Goal: Entertainment & Leisure: Consume media (video, audio)

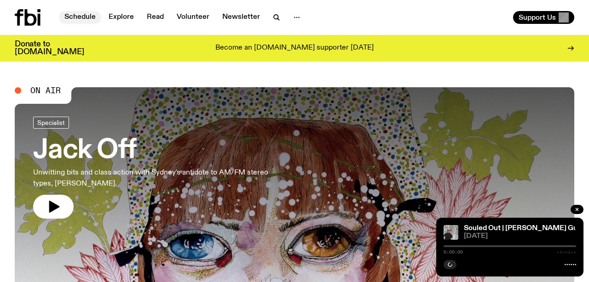
click at [72, 22] on link "Schedule" at bounding box center [80, 17] width 42 height 13
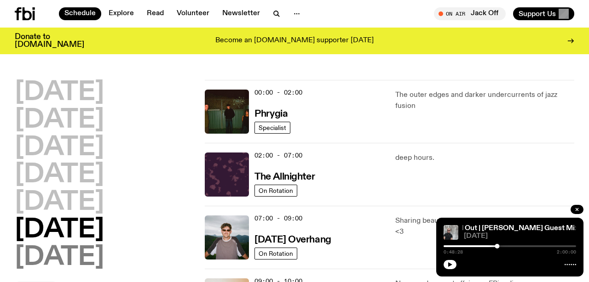
scroll to position [21, 0]
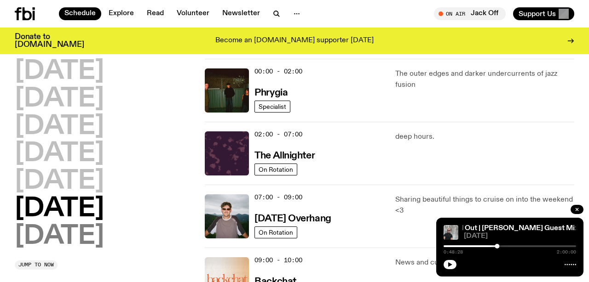
click at [100, 224] on h2 "[DATE]" at bounding box center [59, 237] width 89 height 26
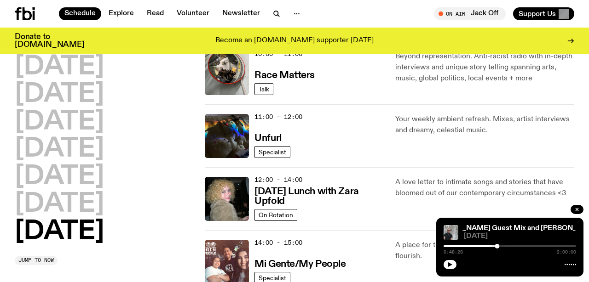
scroll to position [305, 0]
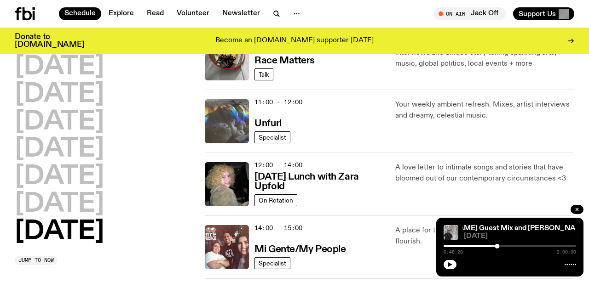
click at [239, 118] on img at bounding box center [227, 121] width 44 height 44
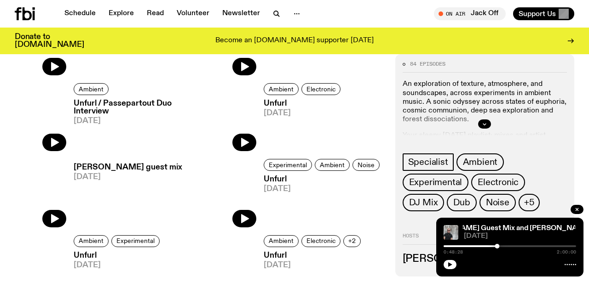
scroll to position [122, 0]
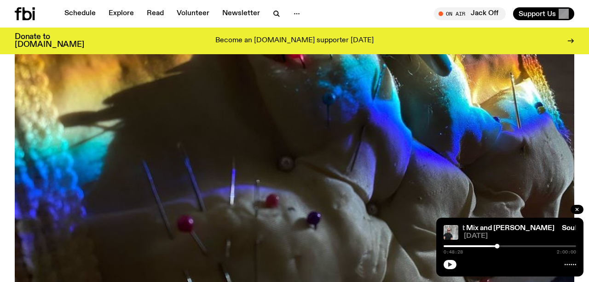
click at [448, 264] on icon "button" at bounding box center [450, 265] width 4 height 5
click at [450, 266] on rect "button" at bounding box center [450, 265] width 1 height 5
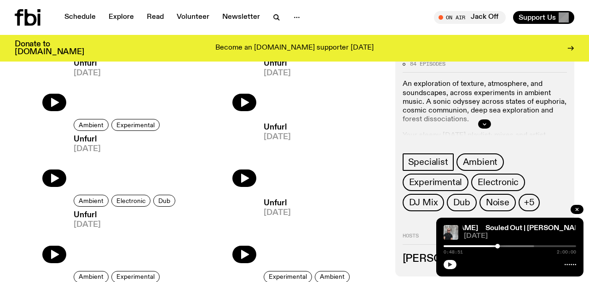
scroll to position [0, 0]
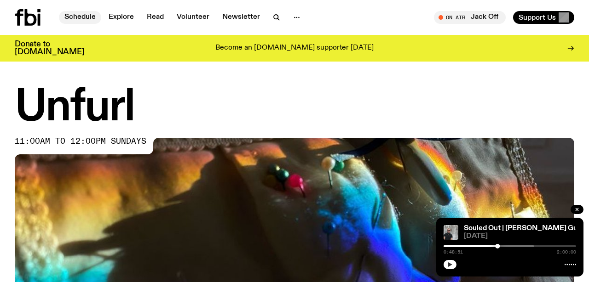
click at [75, 16] on link "Schedule" at bounding box center [80, 17] width 42 height 13
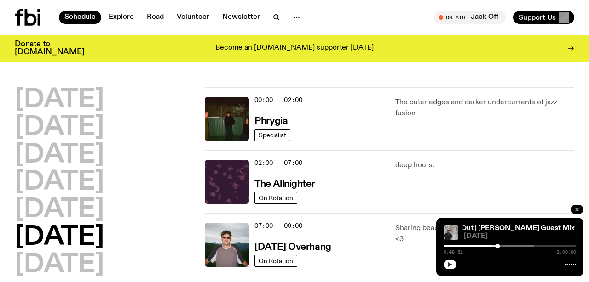
click at [76, 238] on h2 "[DATE]" at bounding box center [59, 238] width 89 height 26
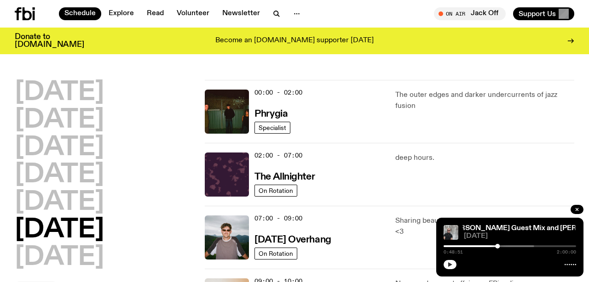
scroll to position [174, 0]
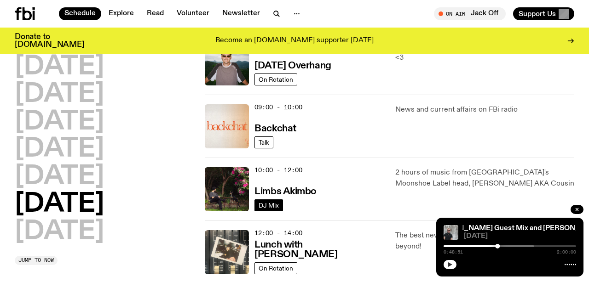
click at [262, 207] on span "DJ Mix" at bounding box center [269, 205] width 20 height 7
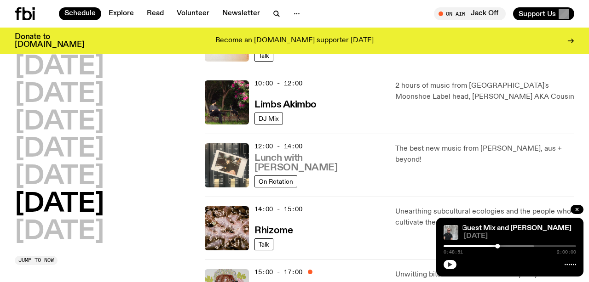
scroll to position [189, 0]
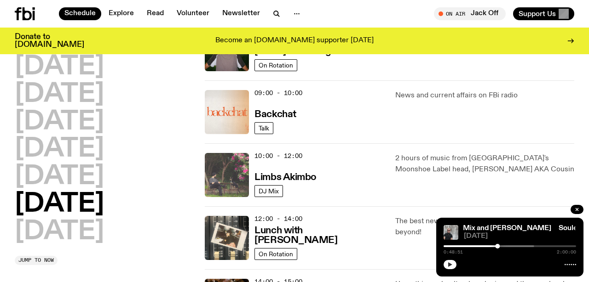
click at [229, 166] on img at bounding box center [227, 175] width 44 height 44
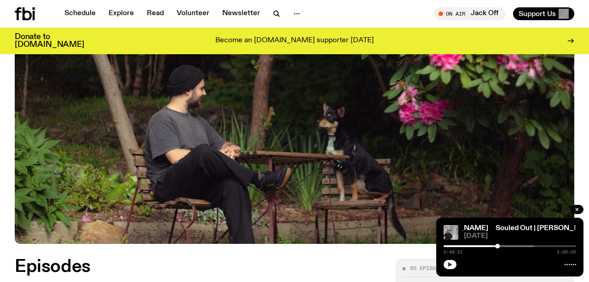
scroll to position [321, 0]
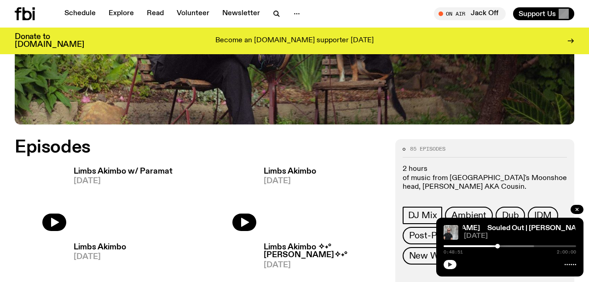
click at [98, 178] on span "[DATE]" at bounding box center [123, 182] width 99 height 8
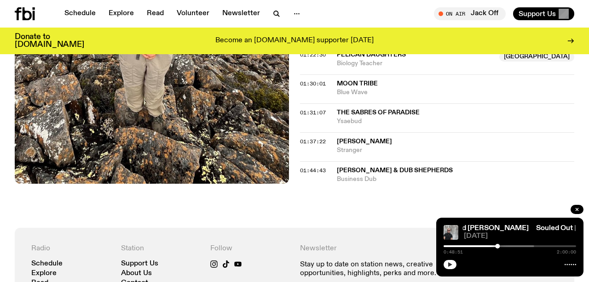
scroll to position [758, 0]
click at [370, 167] on span "[PERSON_NAME] & Dub Shepherds" at bounding box center [395, 170] width 116 height 6
click at [318, 167] on span "01:44:43" at bounding box center [313, 170] width 26 height 7
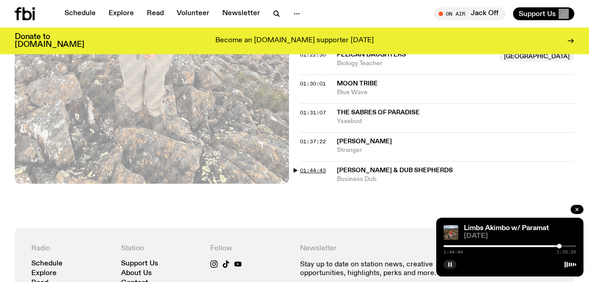
scroll to position [634, 0]
